Goal: Information Seeking & Learning: Learn about a topic

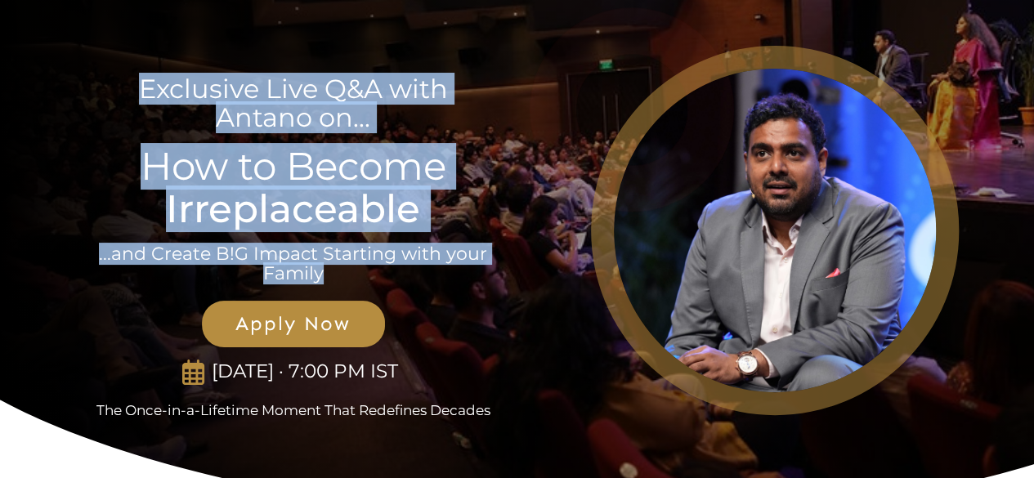
drag, startPoint x: 126, startPoint y: 89, endPoint x: 458, endPoint y: 278, distance: 381.9
click at [458, 278] on div "Exclusive Live Q&A with Antano on... How to Become Irreplaceable ...and Create …" at bounding box center [294, 230] width 436 height 379
copy div "Exclusive Live Q&A with Antano on... How to Become Irreplaceable ...and Create …"
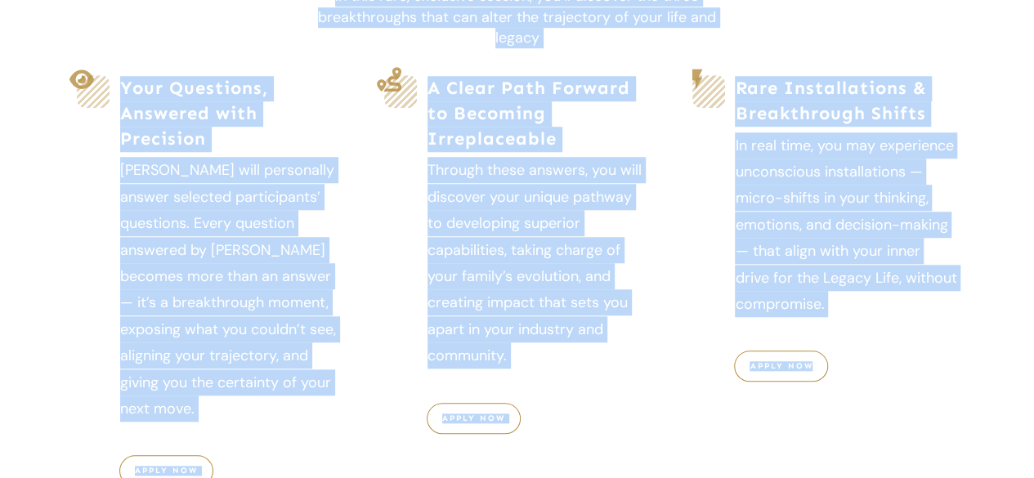
scroll to position [706, 0]
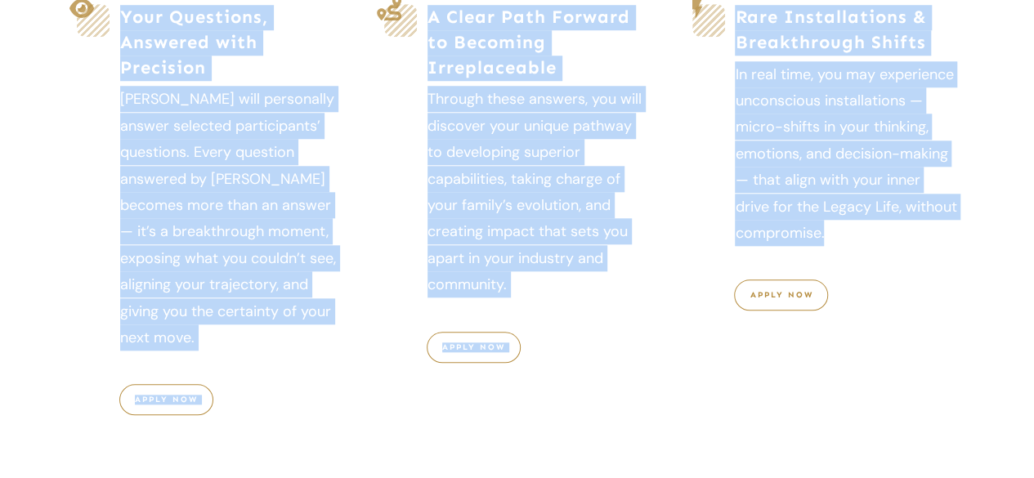
drag, startPoint x: 141, startPoint y: 69, endPoint x: 894, endPoint y: 261, distance: 777.0
click at [894, 261] on div "What You’ll Experience in the Live Call In this rare, exclusive session, you’ll…" at bounding box center [517, 171] width 883 height 603
copy div "What You’ll Experience in the Live Call In this rare, exclusive session, you’ll…"
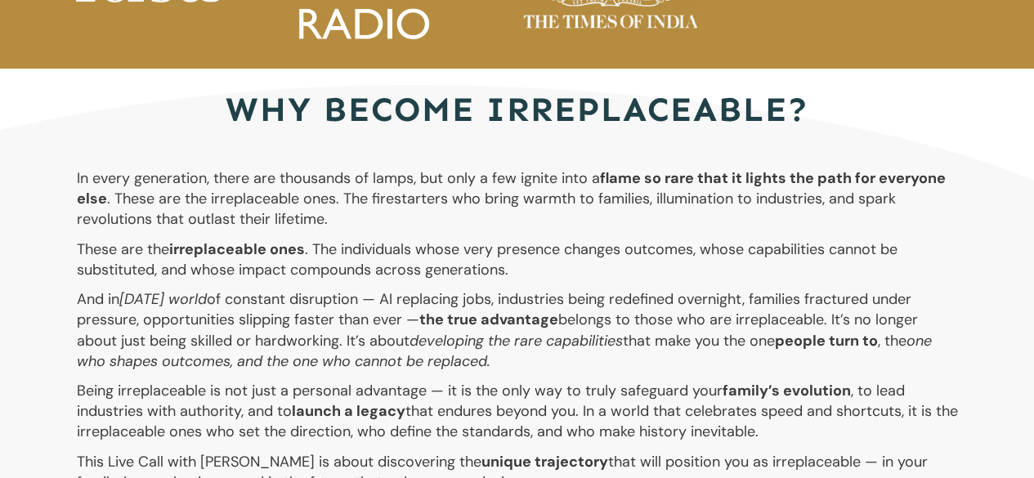
scroll to position [3210, 0]
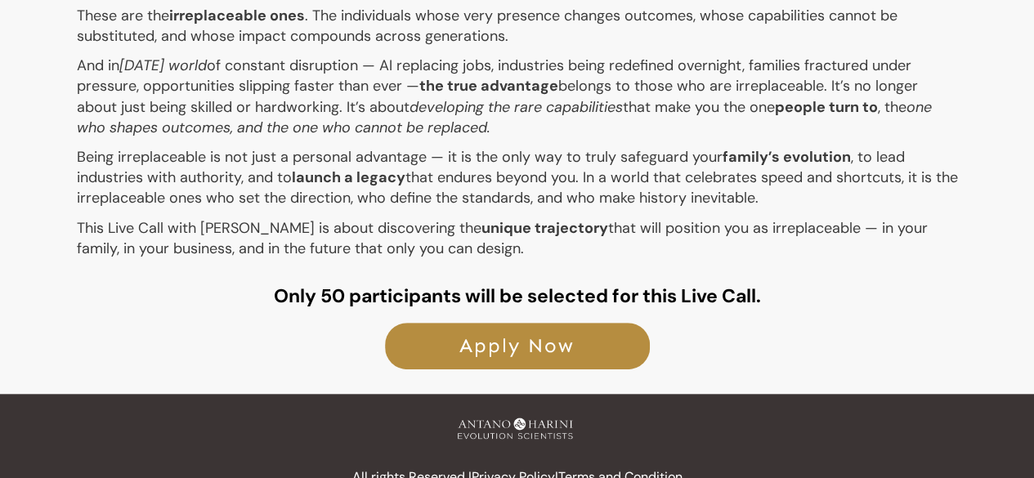
drag, startPoint x: 386, startPoint y: 154, endPoint x: 475, endPoint y: 214, distance: 107.7
click at [475, 214] on div "why become irreplaceable? In every generation, there are thousands of lamps, bu…" at bounding box center [517, 106] width 883 height 541
copy div "lor ipsumd sitametconsec? Ad elits doeiusmodt, incid utl etdolorem al enima, mi…"
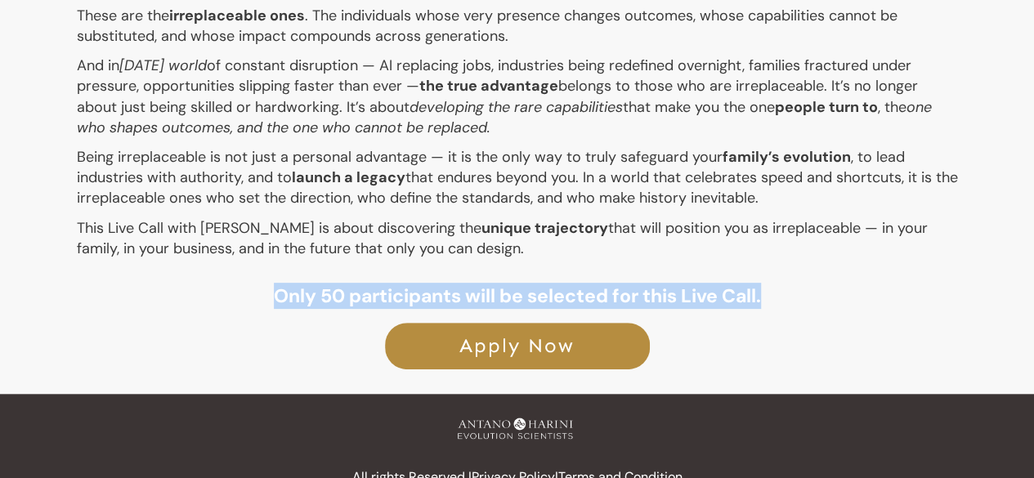
drag, startPoint x: 267, startPoint y: 273, endPoint x: 786, endPoint y: 298, distance: 519.7
click at [786, 298] on div "why become irreplaceable? In every generation, there are thousands of lamps, bu…" at bounding box center [517, 106] width 883 height 541
copy strong "Only 50 participants will be selected for this Live Call."
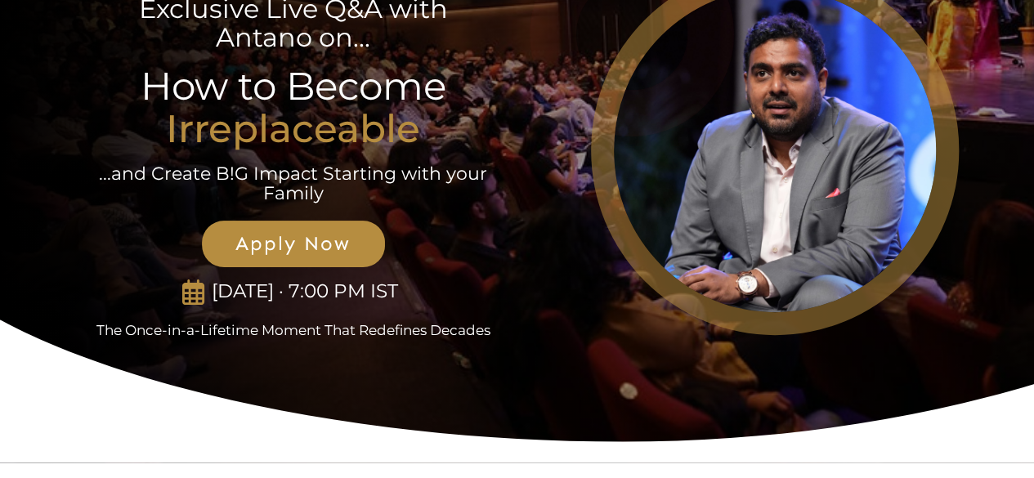
scroll to position [0, 0]
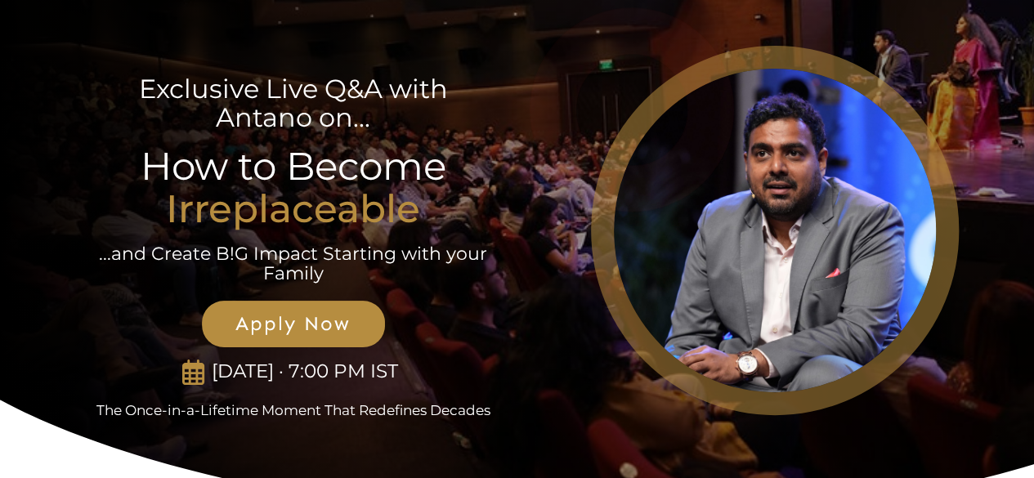
click at [477, 112] on p "Exclusive Live Q&A with Antano on..." at bounding box center [293, 87] width 392 height 90
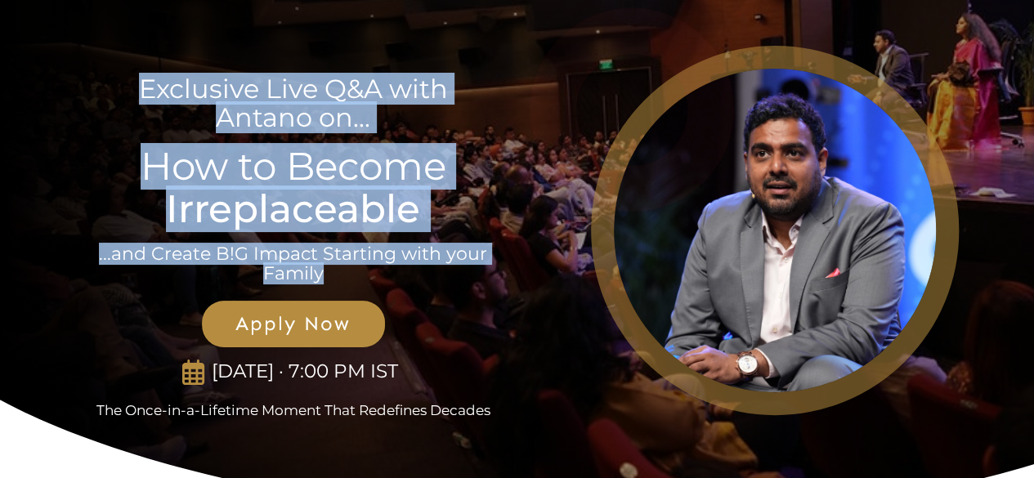
drag, startPoint x: 139, startPoint y: 87, endPoint x: 451, endPoint y: 271, distance: 362.4
click at [451, 271] on div "Exclusive Live Q&A with Antano on... How to Become Irreplaceable ...and Create …" at bounding box center [294, 230] width 436 height 379
copy div "Exclusive Live Q&A with Antano on... How to Become Irreplaceable ...and Create …"
click at [510, 317] on div "Exclusive Live Q&A with Antano on... How to Become Irreplaceable ...and Create …" at bounding box center [294, 230] width 436 height 379
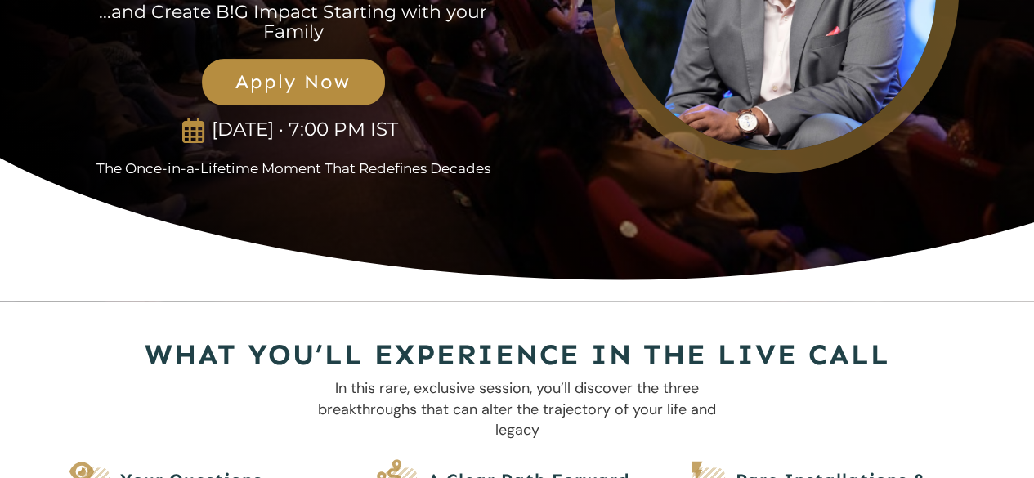
scroll to position [244, 0]
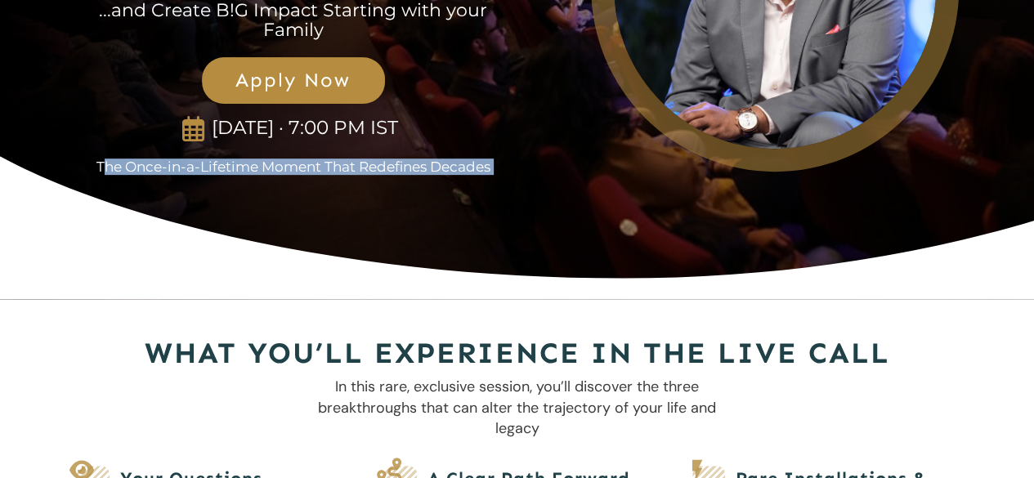
drag, startPoint x: 100, startPoint y: 171, endPoint x: 531, endPoint y: 166, distance: 431.7
copy div "he Once-in-a-Lifetime Moment That Redefines Decades"
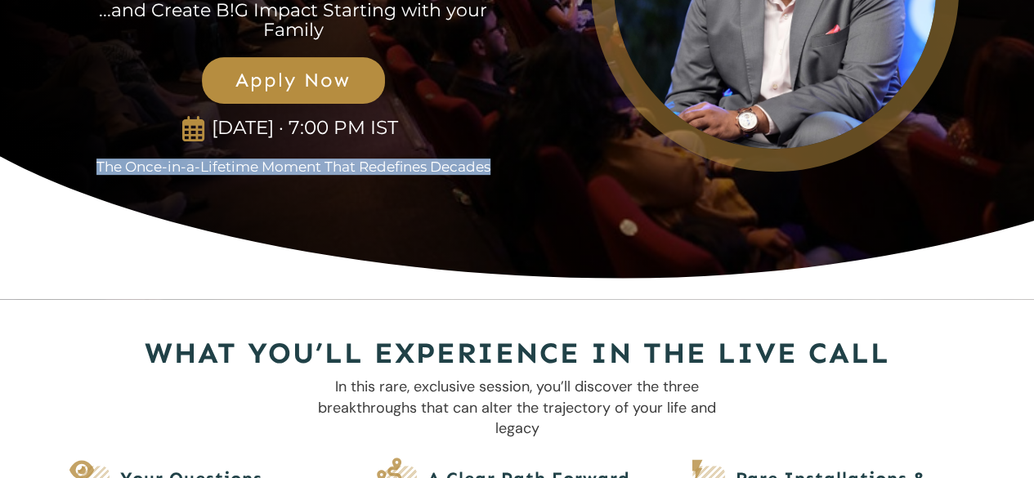
drag, startPoint x: 96, startPoint y: 165, endPoint x: 495, endPoint y: 171, distance: 399.8
click at [495, 171] on p "The Once-in-a-Lifetime Moment That Redefines Decades" at bounding box center [294, 167] width 434 height 16
copy p "The Once-in-a-Lifetime Moment That Redefines Decades"
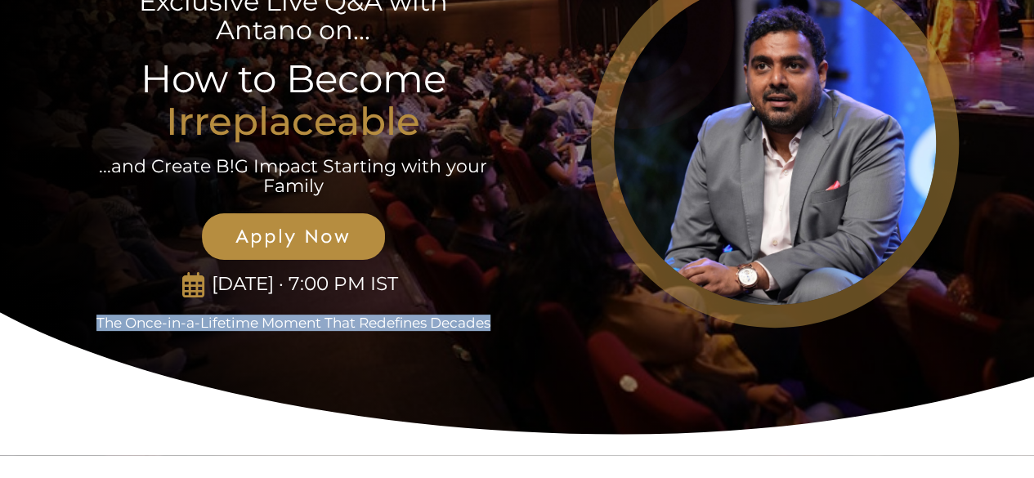
scroll to position [0, 0]
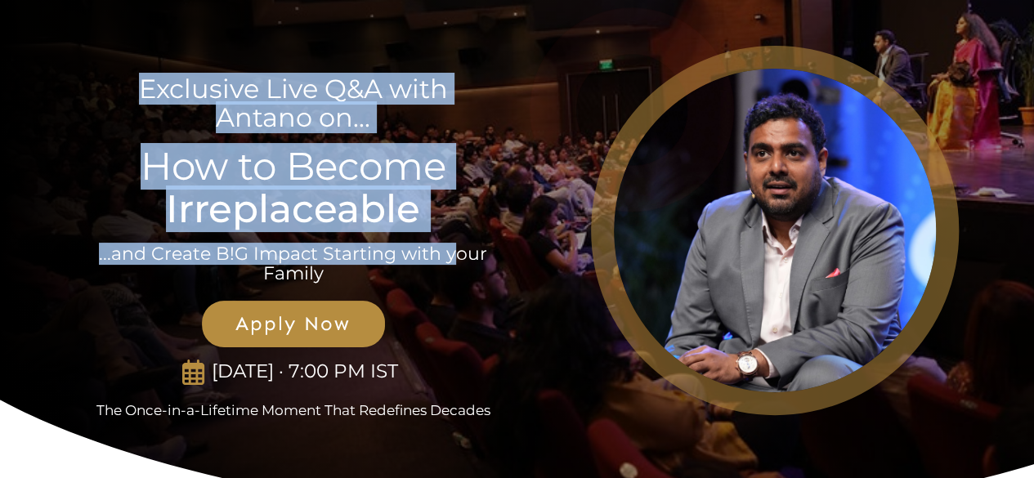
drag, startPoint x: 146, startPoint y: 81, endPoint x: 455, endPoint y: 262, distance: 357.7
click at [455, 262] on div "Exclusive Live Q&A with Antano on... How to Become Irreplaceable ...and Create …" at bounding box center [294, 230] width 436 height 379
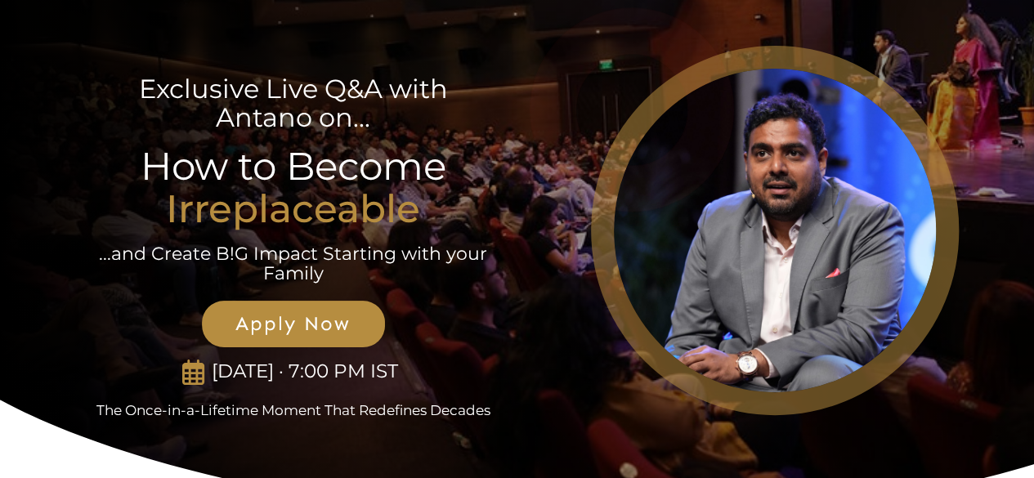
click at [415, 275] on p "...and Create B!G Impact Starting with your Family" at bounding box center [293, 263] width 392 height 39
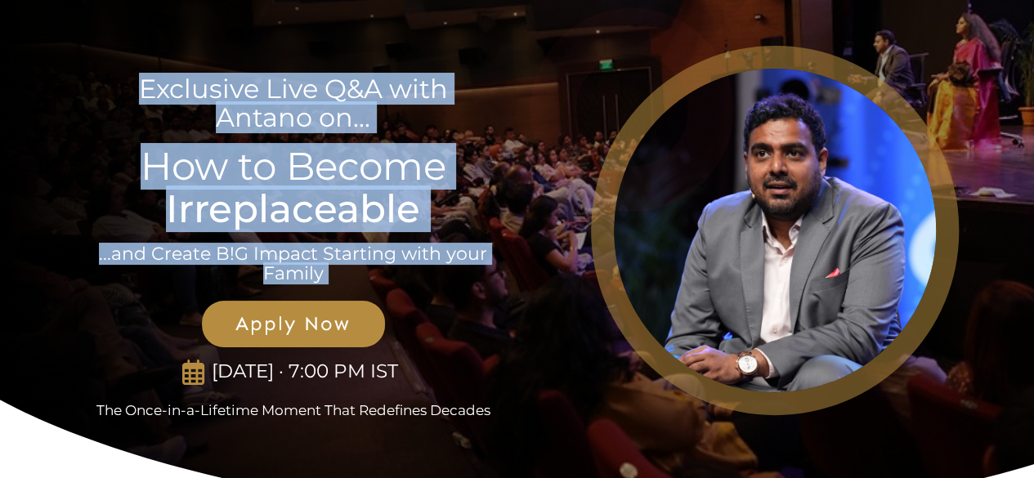
drag, startPoint x: 415, startPoint y: 275, endPoint x: 160, endPoint y: 84, distance: 318.8
click at [160, 84] on div "Exclusive Live Q&A with Antano on... How to Become Irreplaceable ...and Create …" at bounding box center [294, 230] width 436 height 379
copy div "Exclusive Live Q&A with Antano on... How to Become Irreplaceable ...and Create …"
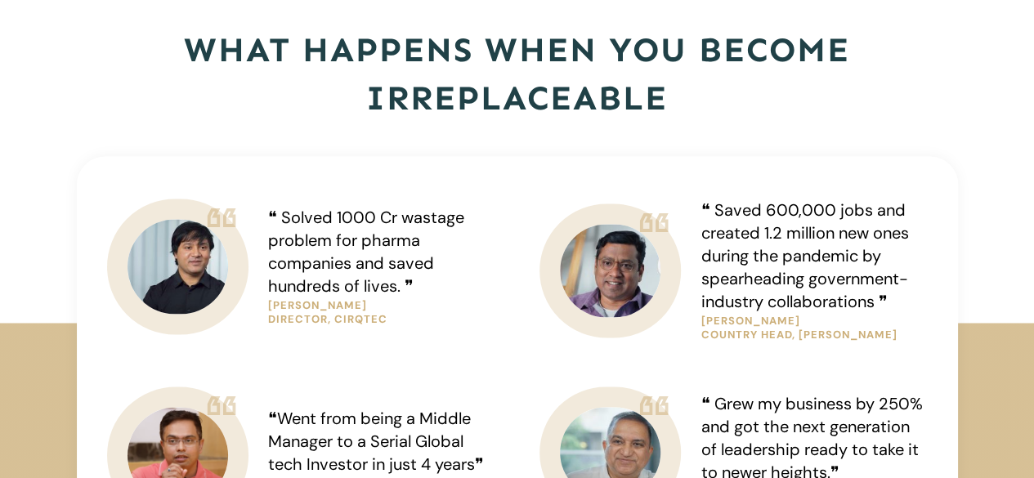
scroll to position [1185, 0]
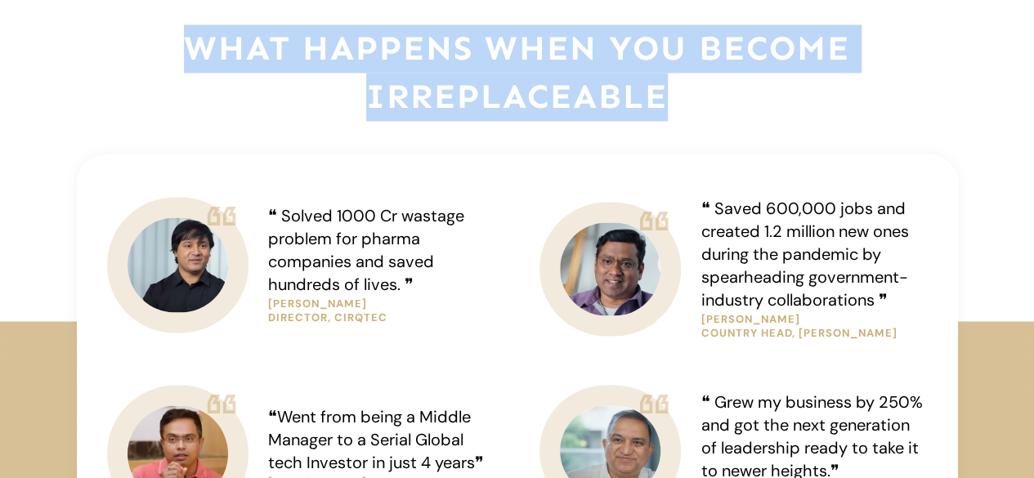
drag, startPoint x: 188, startPoint y: 41, endPoint x: 769, endPoint y: 123, distance: 587.1
click at [769, 123] on div "What Happens When you Become irreplaceable ❝ Solved 1000 Cr wastage problem for…" at bounding box center [517, 303] width 881 height 558
copy div "What Happens When you Become irreplaceable"
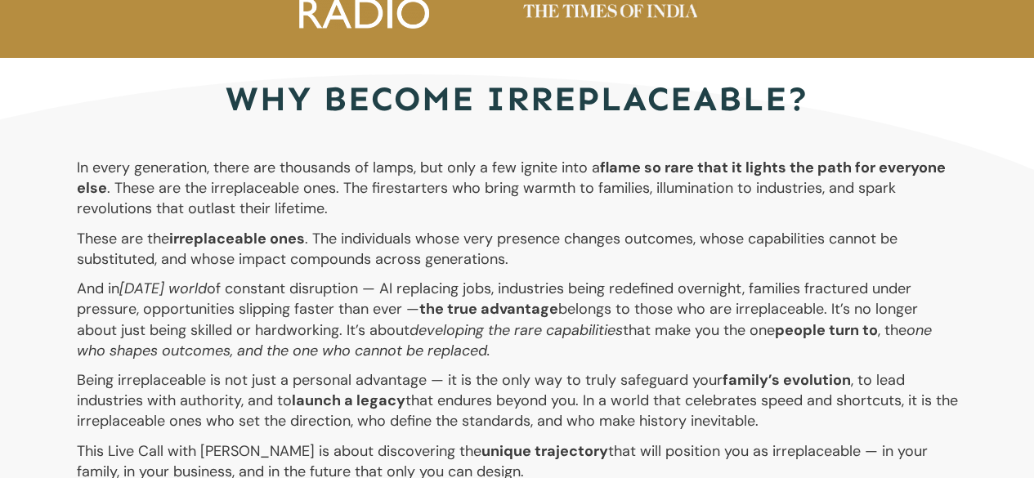
scroll to position [2986, 0]
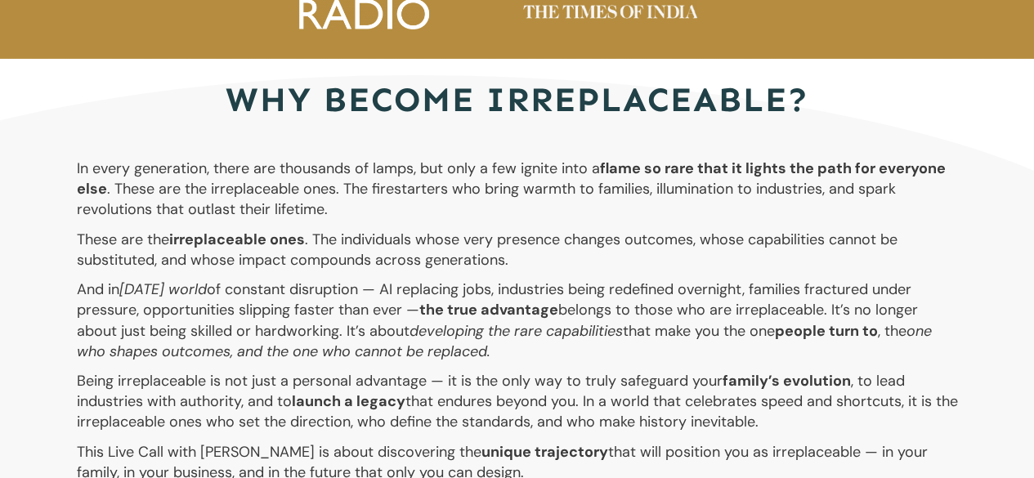
drag, startPoint x: 205, startPoint y: 65, endPoint x: 569, endPoint y: 440, distance: 522.6
click at [569, 440] on div "why become irreplaceable? In every generation, there are thousands of lamps, bu…" at bounding box center [517, 330] width 883 height 541
copy div "lor ipsumd sitametconsec? Ad elits doeiusmodt, incid utl etdolorem al enima, mi…"
click at [362, 313] on p "And in [DATE] world of constant disruption — AI replacing jobs, industries bein…" at bounding box center [517, 326] width 881 height 92
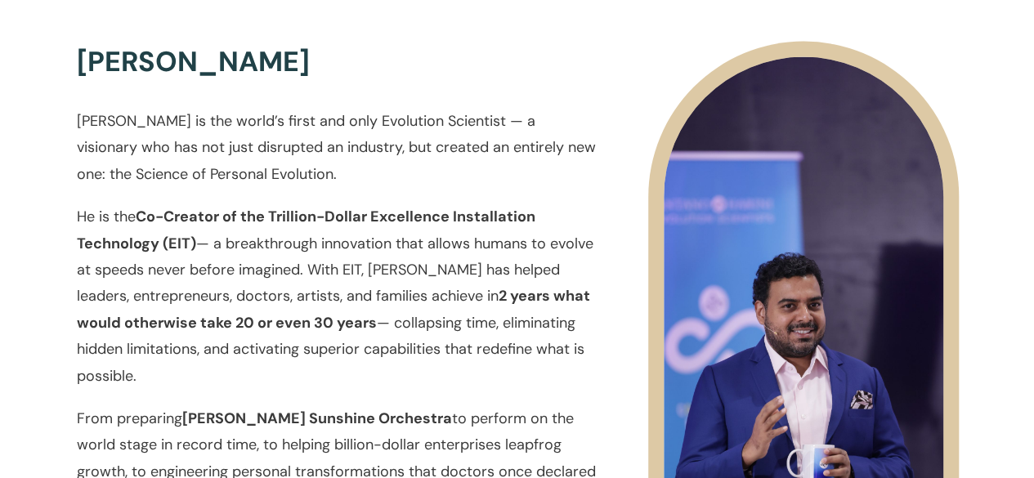
scroll to position [1836, 0]
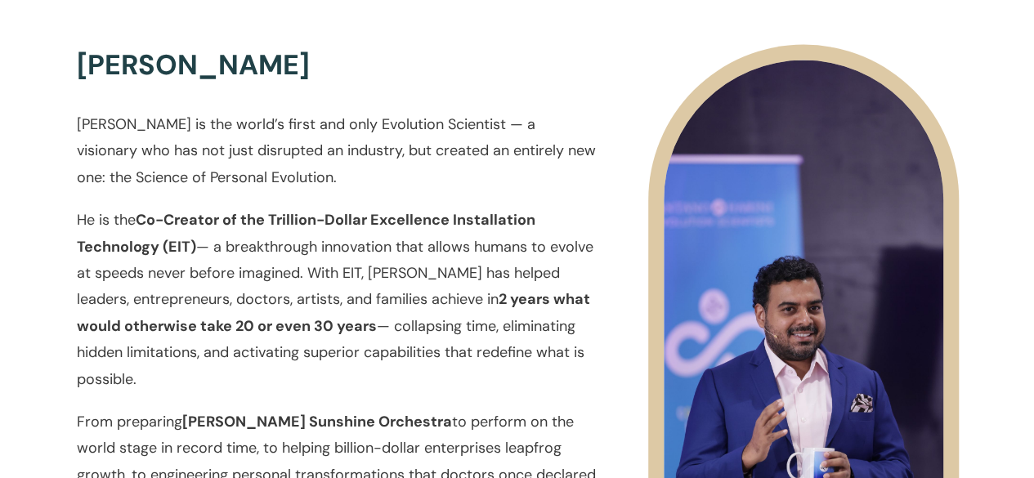
drag, startPoint x: 74, startPoint y: 122, endPoint x: 150, endPoint y: 379, distance: 268.0
click at [150, 379] on div "[PERSON_NAME] [PERSON_NAME] Solar [PERSON_NAME] is the world’s first and only E…" at bounding box center [316, 389] width 562 height 688
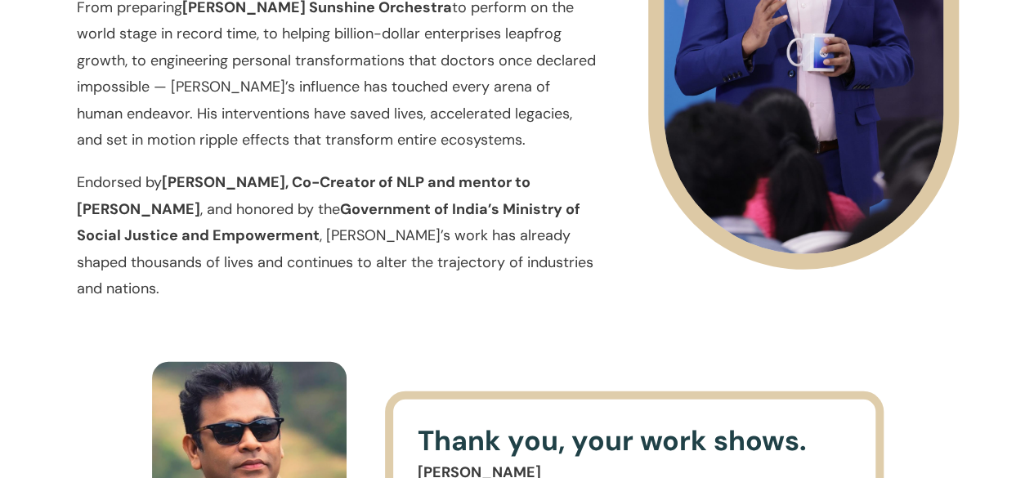
scroll to position [2269, 0]
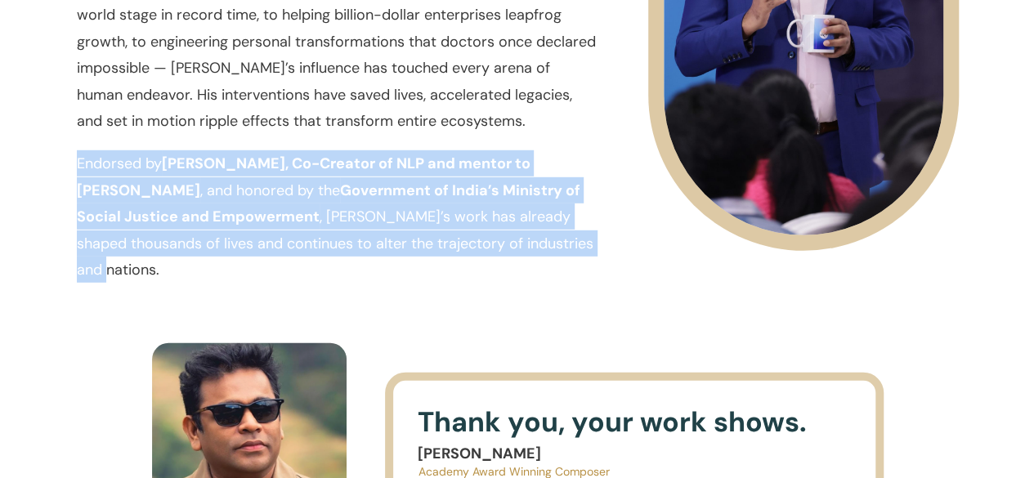
drag, startPoint x: 69, startPoint y: 166, endPoint x: 545, endPoint y: 252, distance: 484.3
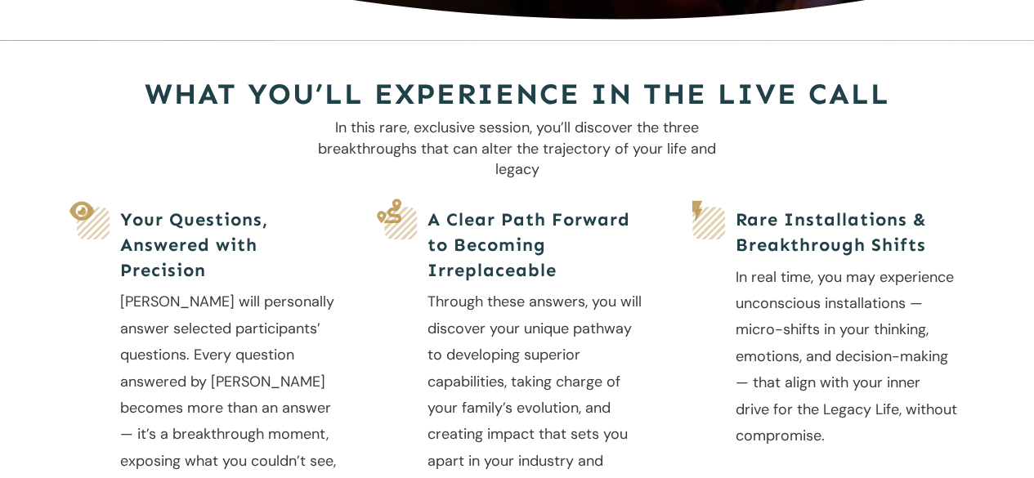
scroll to position [508, 0]
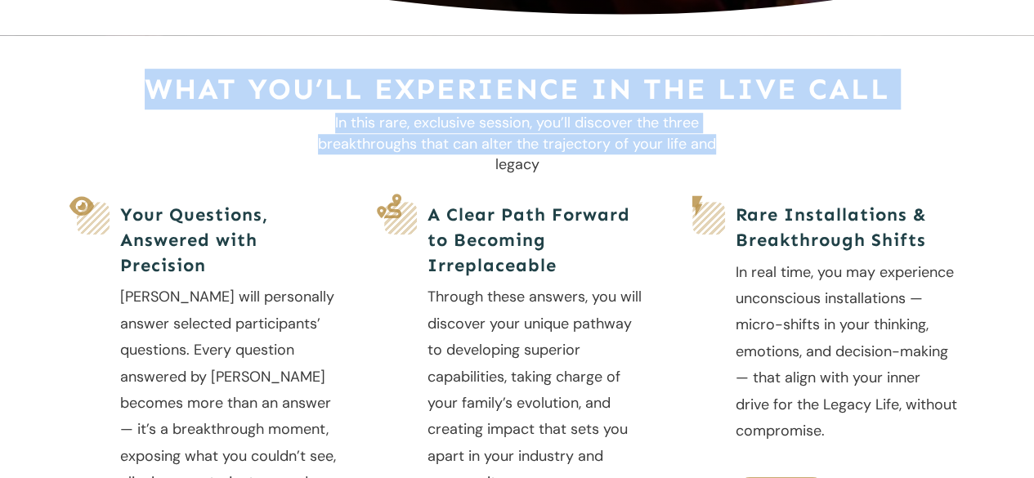
drag, startPoint x: 187, startPoint y: 80, endPoint x: 909, endPoint y: 146, distance: 724.8
click at [909, 146] on div "What You’ll Experience in the Live Call In this rare, exclusive session, you’ll…" at bounding box center [517, 369] width 883 height 603
click at [423, 128] on p "In this rare, exclusive session, you’ll discover the three breakthroughs that c…" at bounding box center [517, 144] width 405 height 62
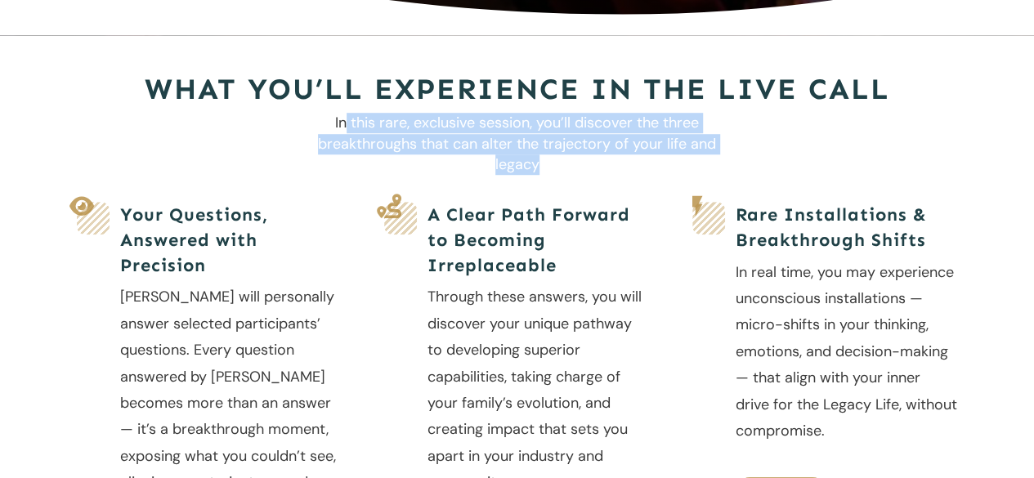
drag, startPoint x: 348, startPoint y: 128, endPoint x: 538, endPoint y: 168, distance: 193.7
click at [538, 168] on p "In this rare, exclusive session, you’ll discover the three breakthroughs that c…" at bounding box center [517, 144] width 405 height 62
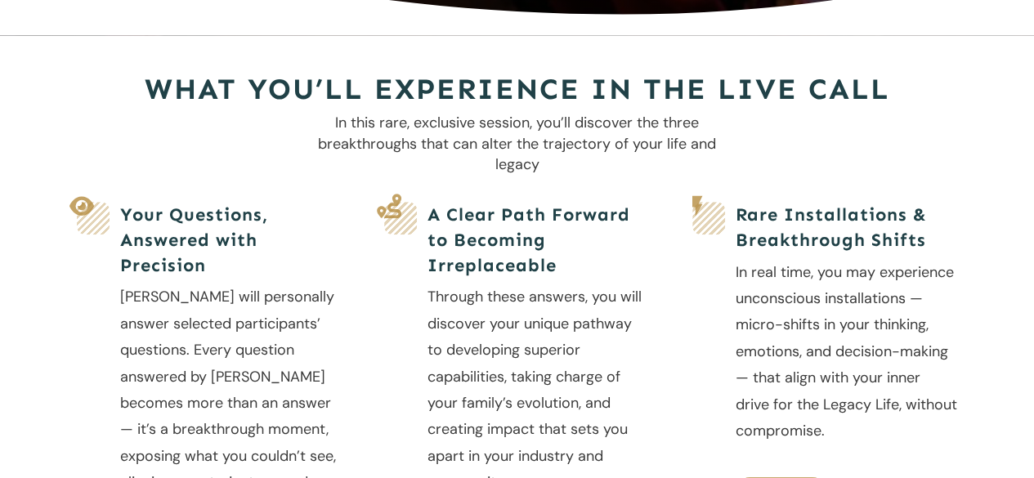
click at [199, 265] on h5 "Your Questions, Answered with Precision" at bounding box center [230, 240] width 221 height 75
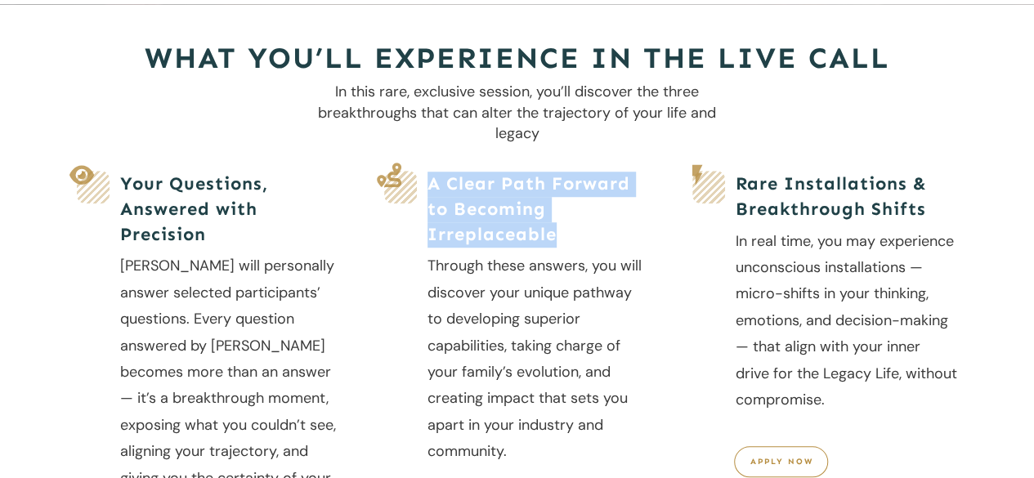
drag, startPoint x: 427, startPoint y: 181, endPoint x: 562, endPoint y: 234, distance: 145.4
click at [562, 234] on h5 "A Clear Path Forward to Becoming Irreplaceable" at bounding box center [539, 209] width 222 height 75
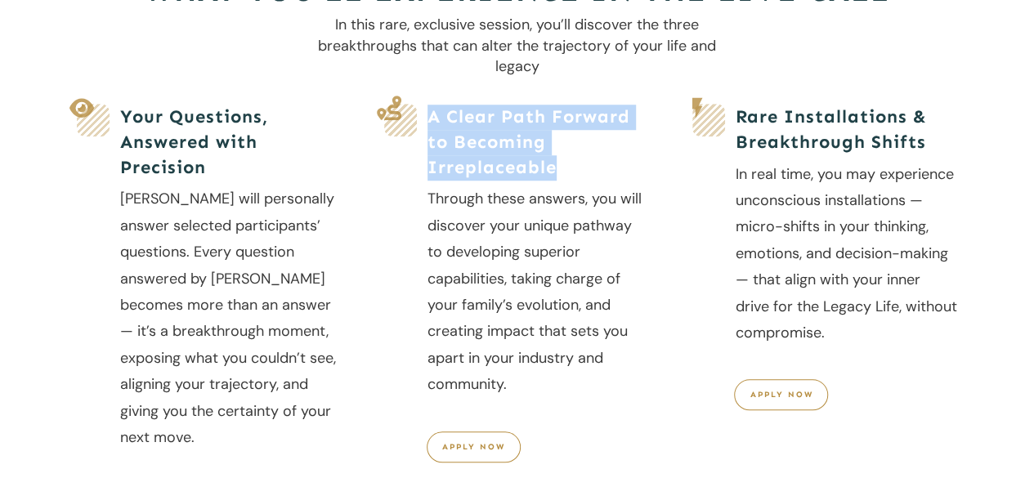
scroll to position [607, 0]
